Goal: Navigation & Orientation: Find specific page/section

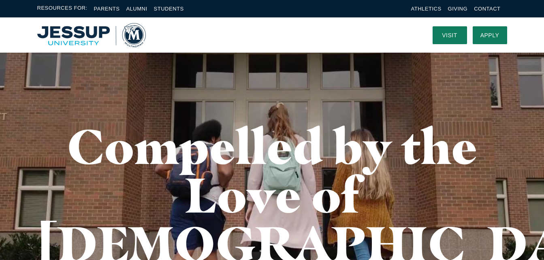
scroll to position [8, 0]
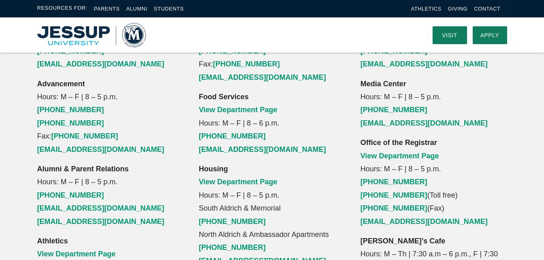
scroll to position [604, 0]
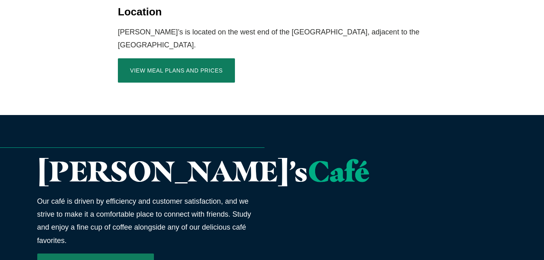
scroll to position [1131, 0]
